Goal: Task Accomplishment & Management: Manage account settings

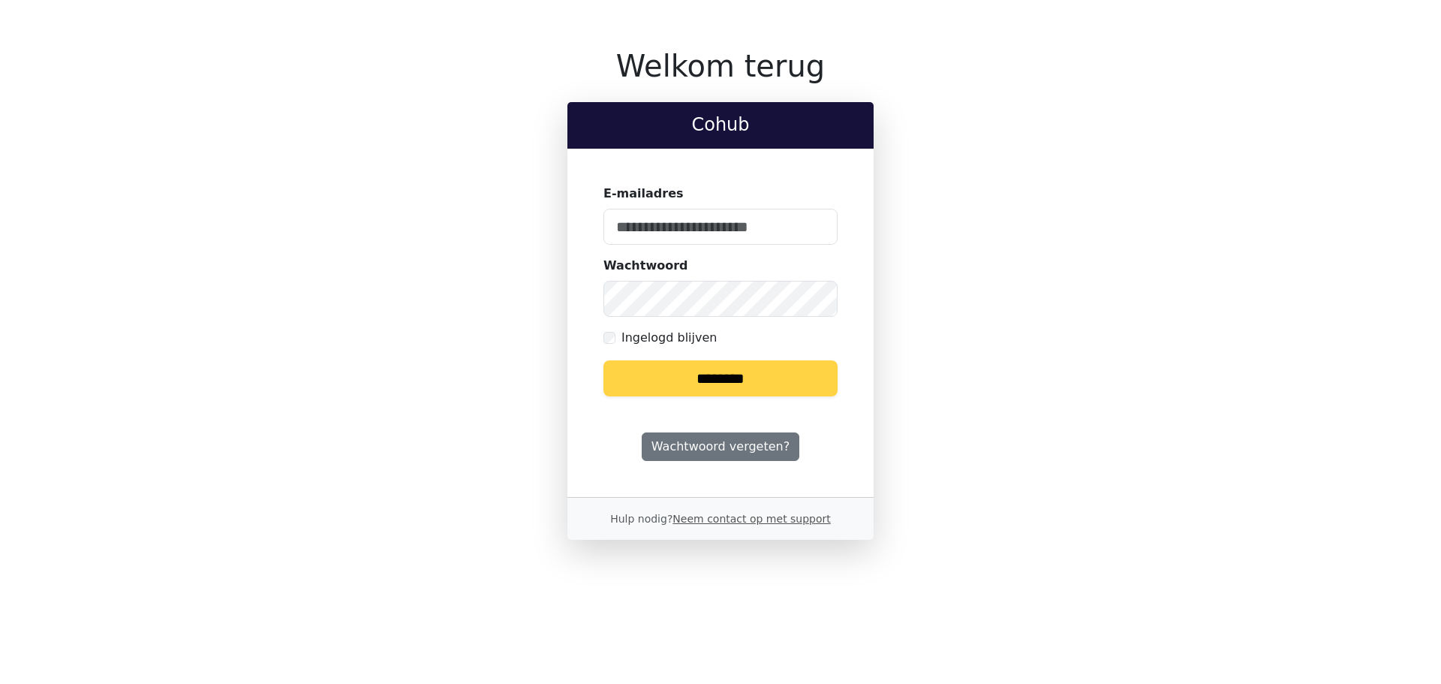
type input "**********"
click at [763, 376] on input "********" at bounding box center [720, 378] width 234 height 36
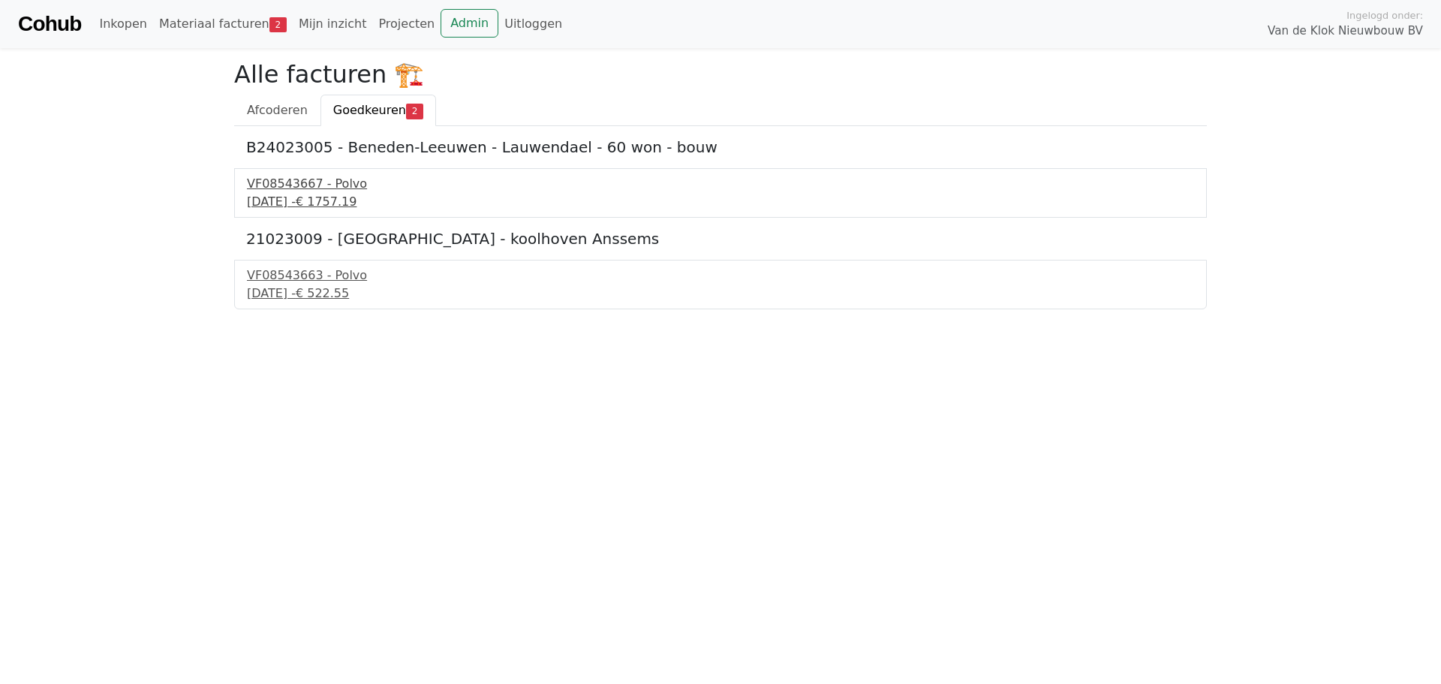
click at [293, 198] on div "9 oktober 2025 - € 1757.19" at bounding box center [720, 202] width 947 height 18
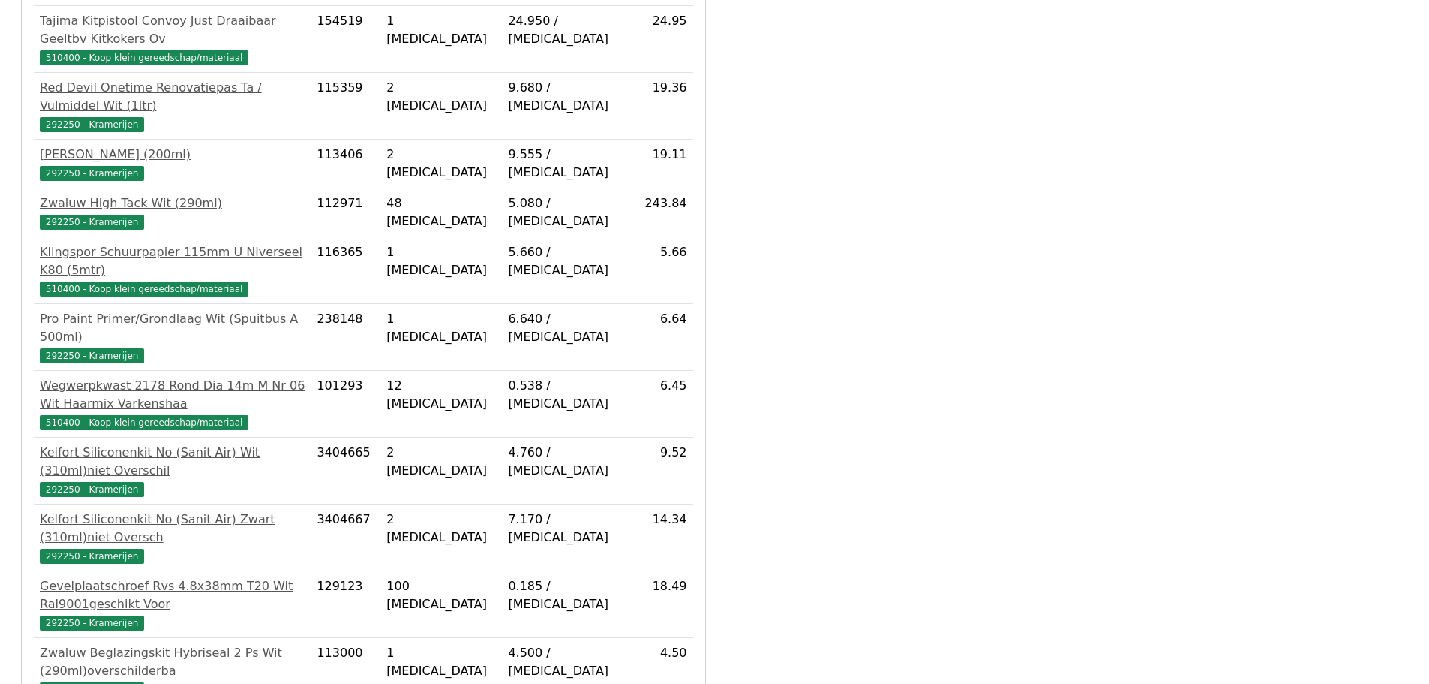
scroll to position [1545, 0]
